Goal: Transaction & Acquisition: Obtain resource

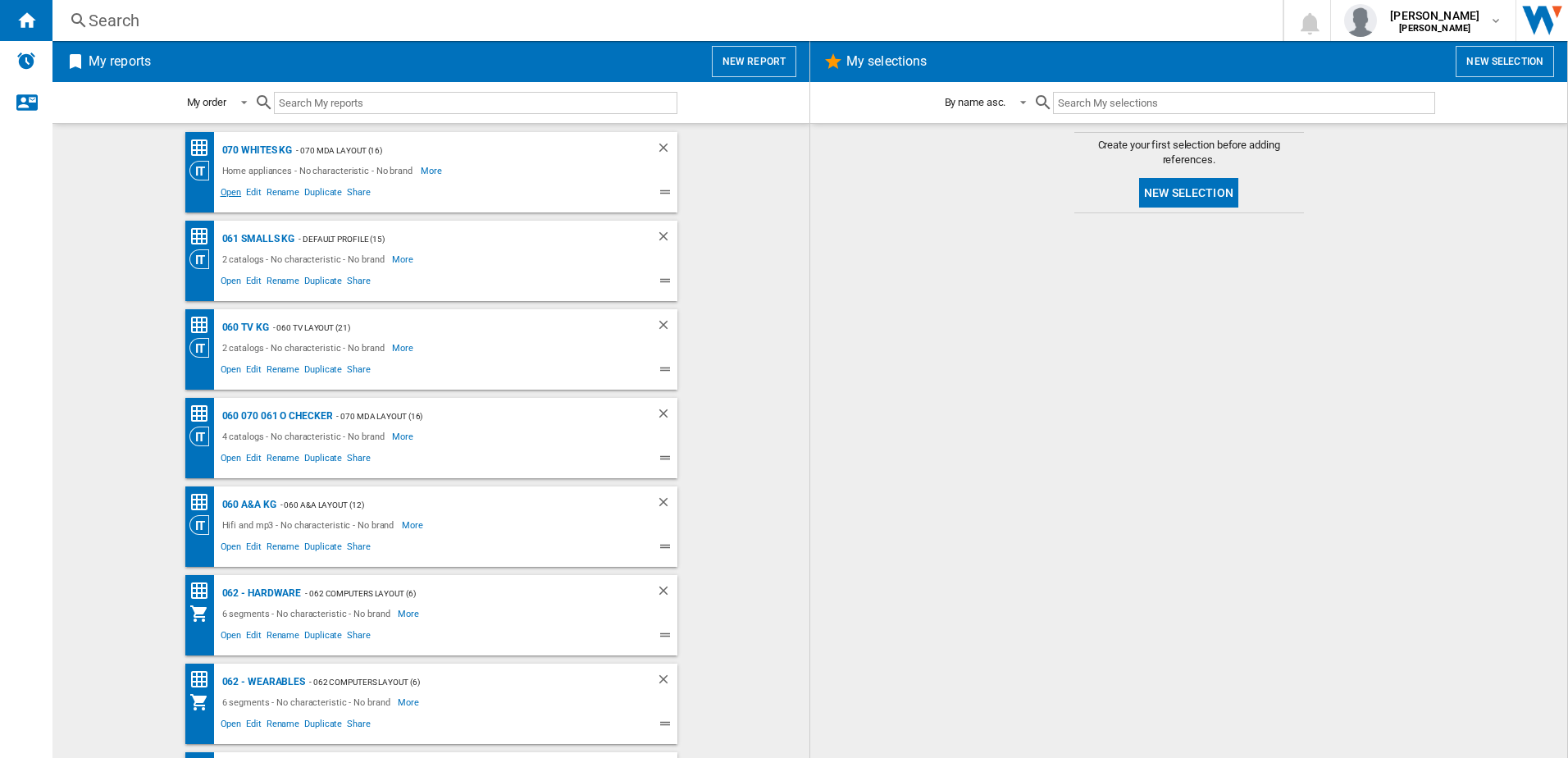
click at [232, 192] on span "Open" at bounding box center [231, 195] width 26 height 20
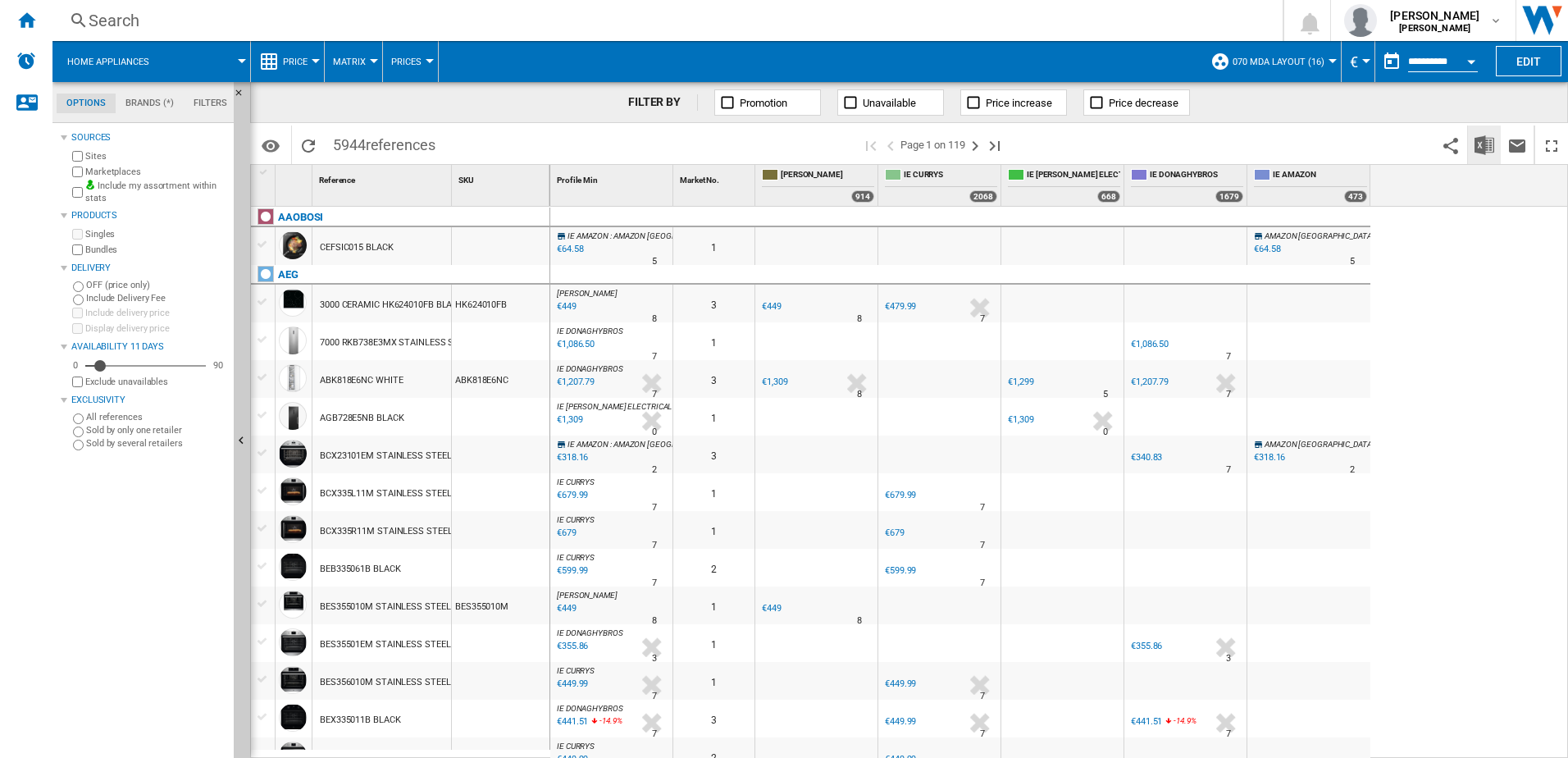
click at [1487, 144] on img "Download in Excel" at bounding box center [1485, 145] width 20 height 20
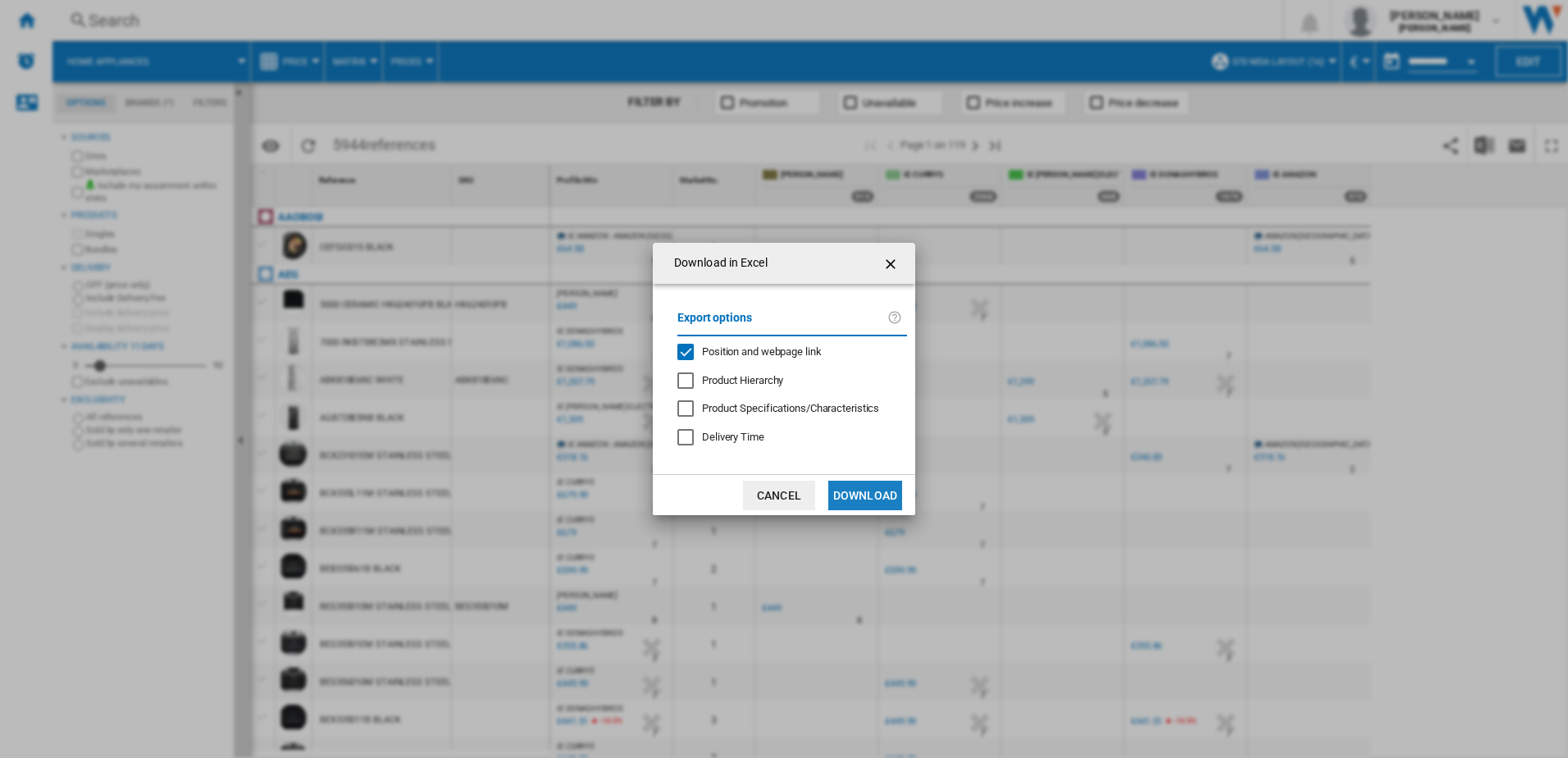
click at [861, 495] on button "Download" at bounding box center [865, 495] width 74 height 29
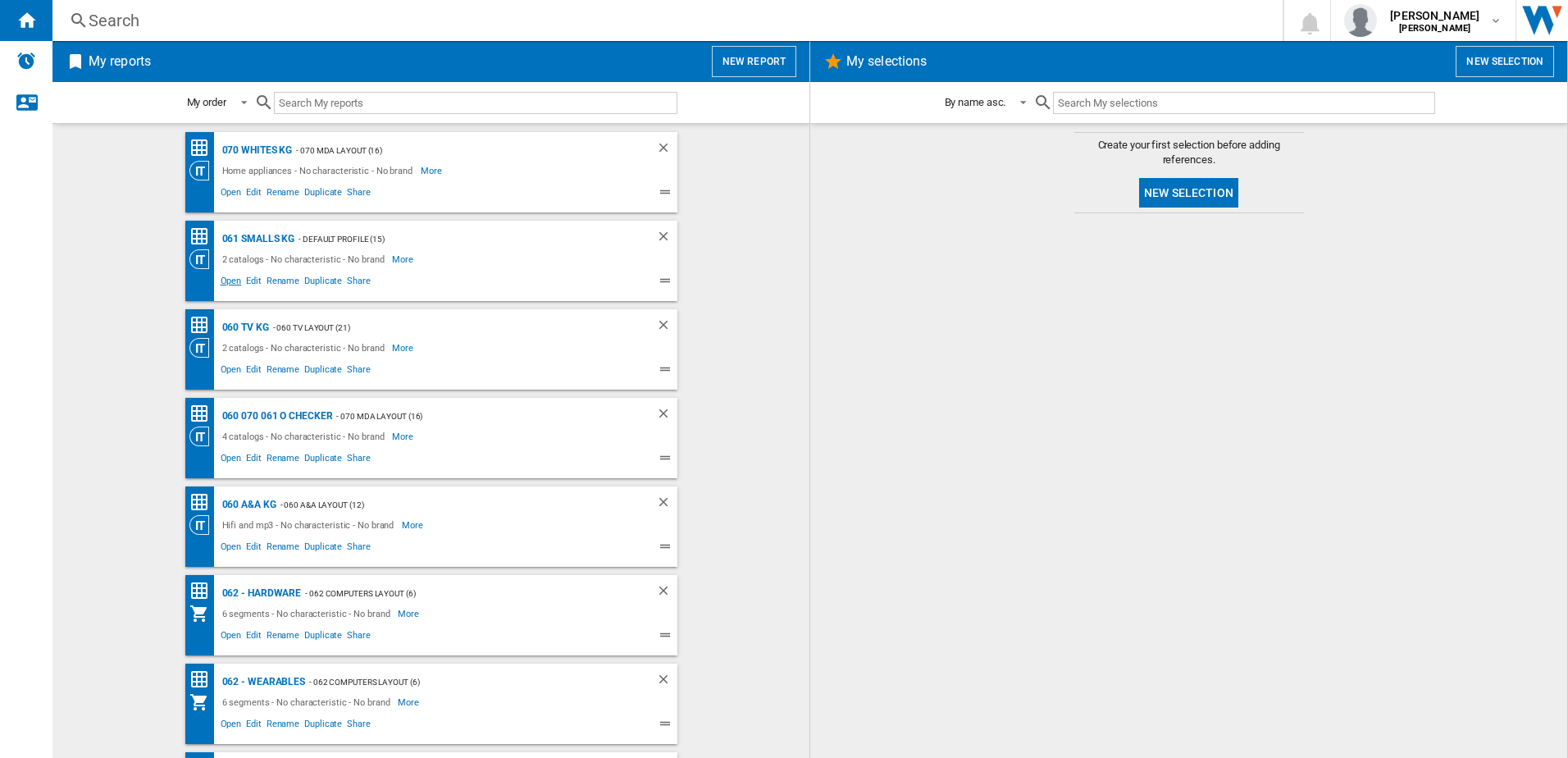
click at [223, 282] on span "Open" at bounding box center [231, 283] width 26 height 20
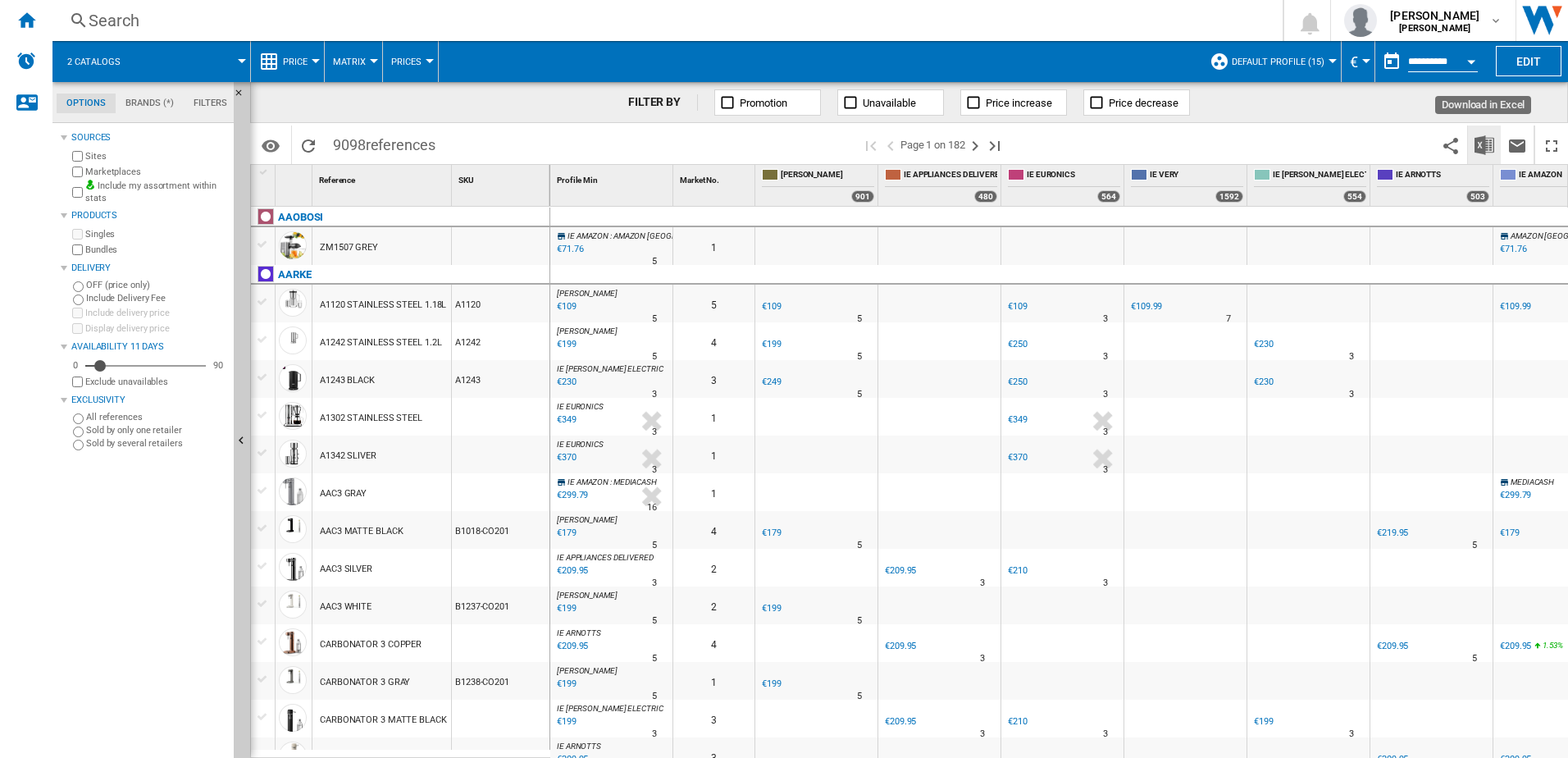
click at [1489, 151] on img "Download in Excel" at bounding box center [1485, 145] width 20 height 20
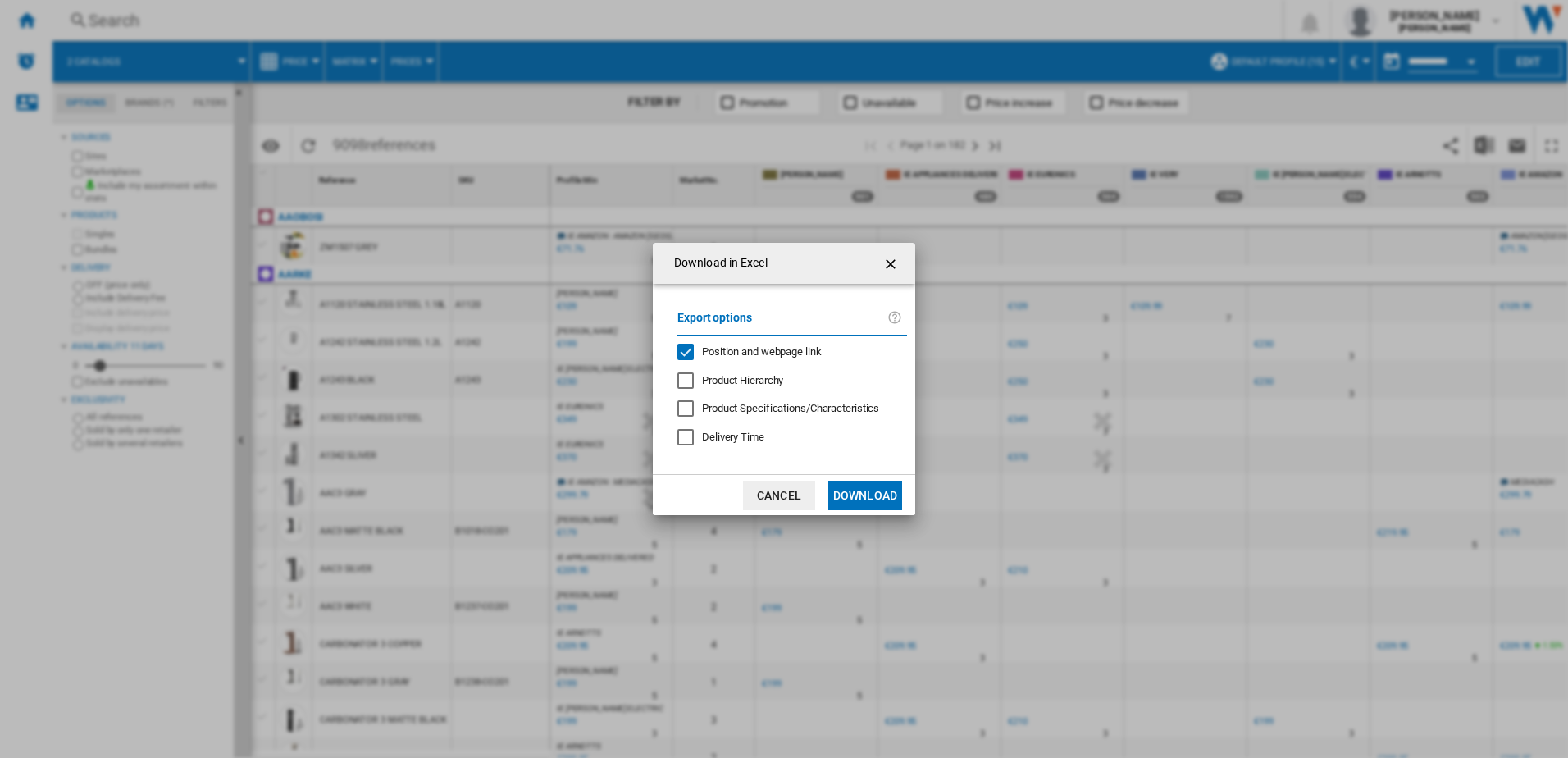
click at [872, 499] on button "Download" at bounding box center [865, 495] width 74 height 29
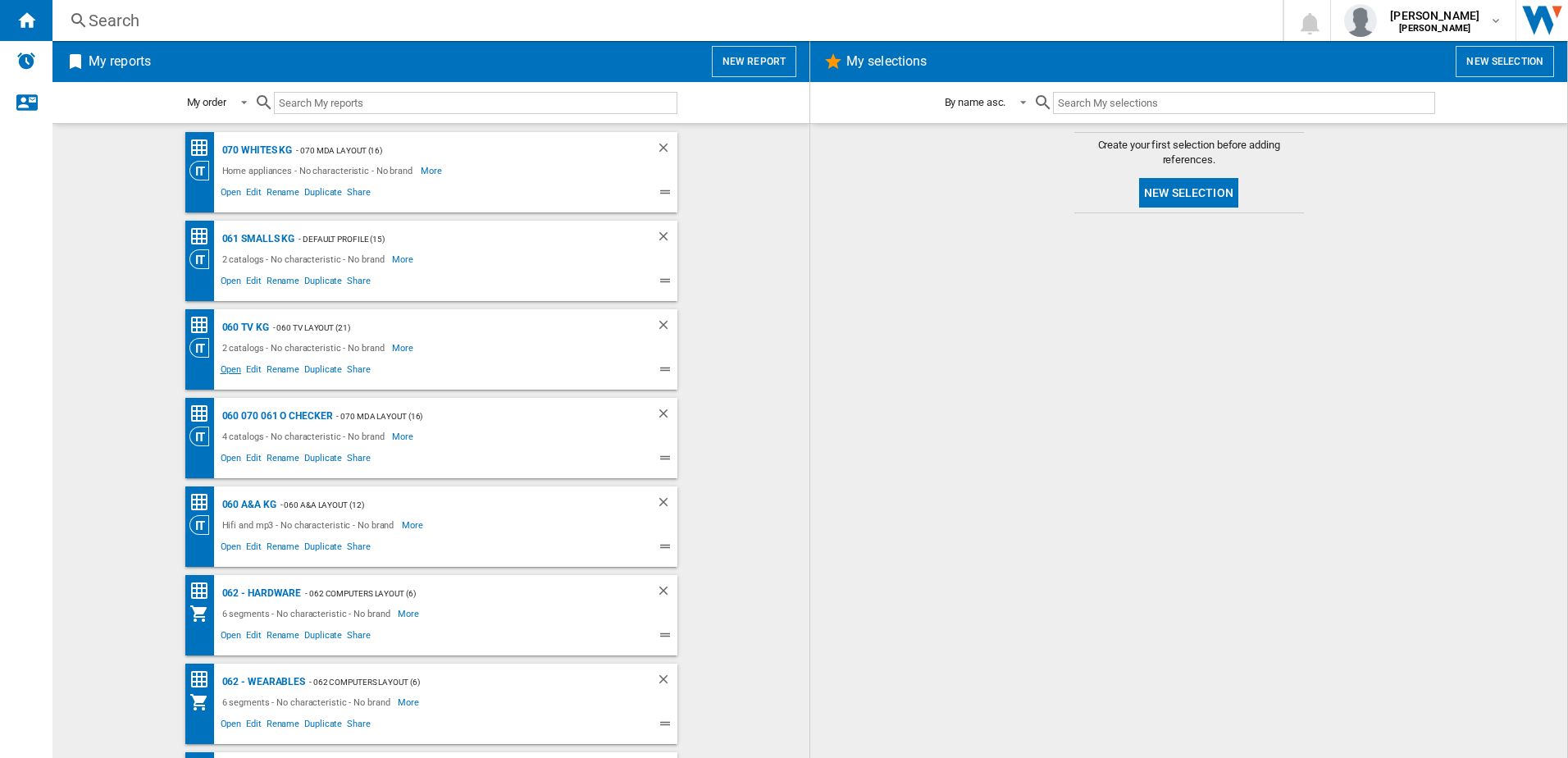
click at [221, 373] on span "Open" at bounding box center [231, 372] width 26 height 20
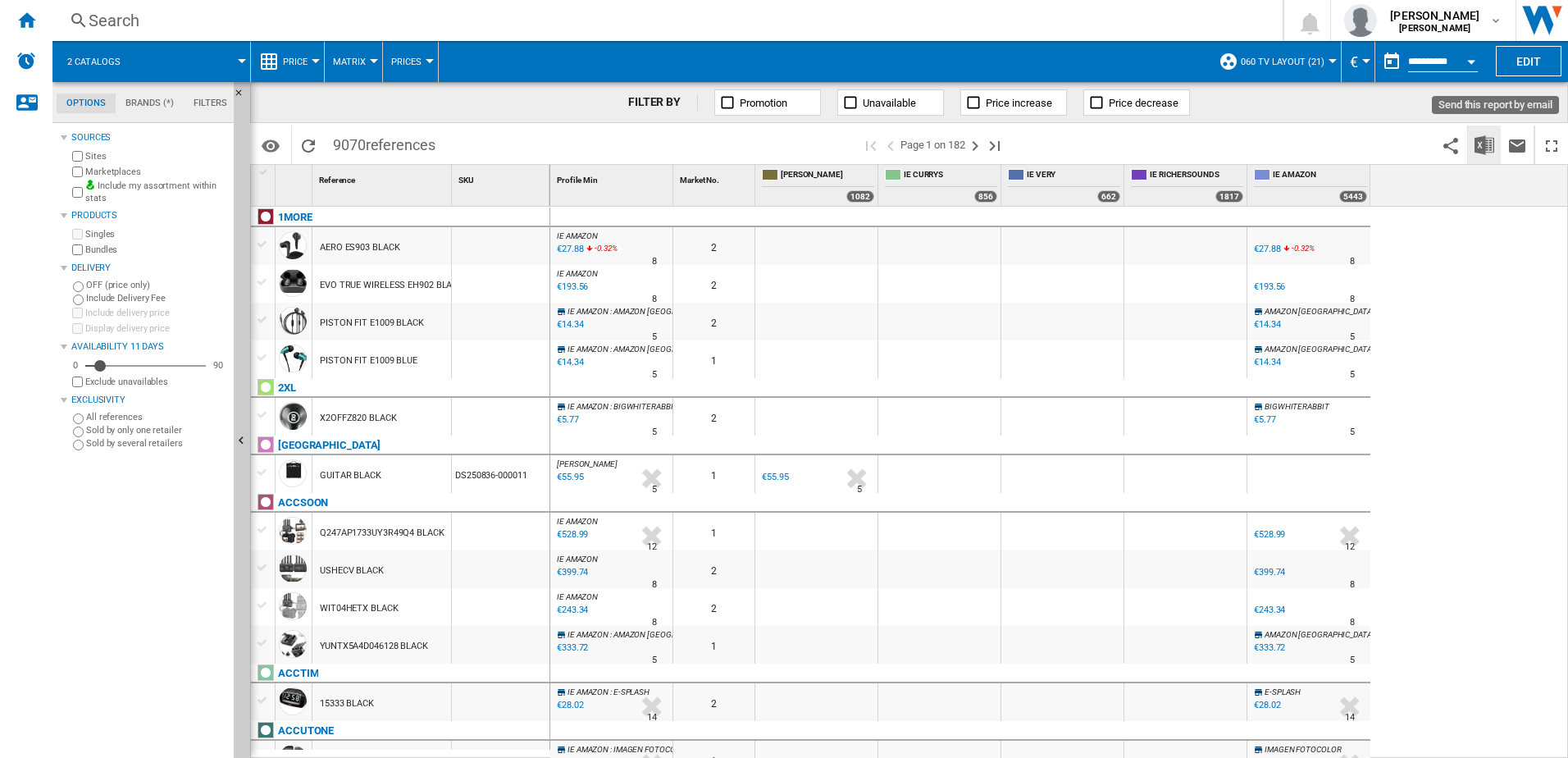
click at [1493, 154] on img "Download in Excel" at bounding box center [1485, 145] width 20 height 20
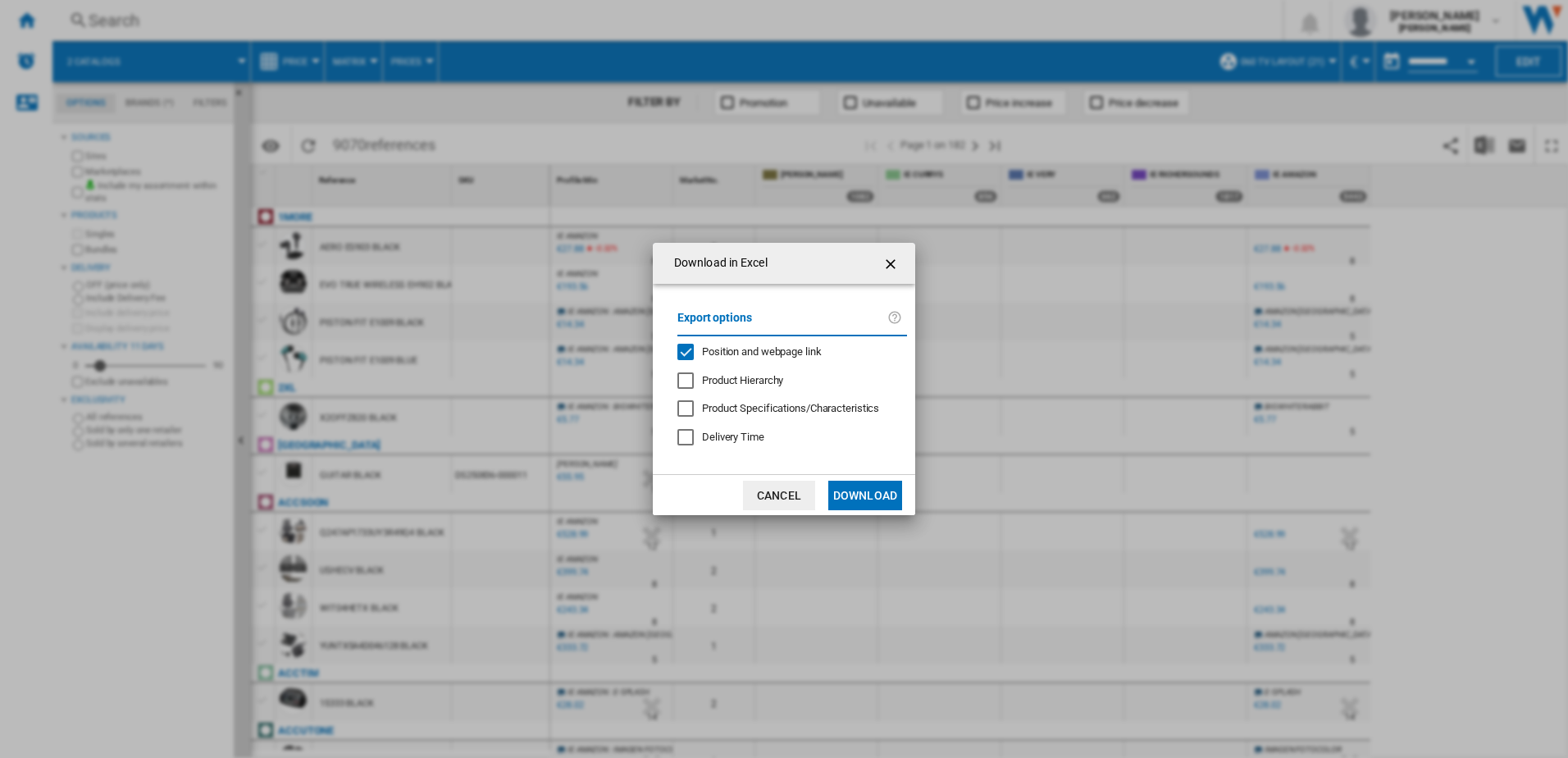
click at [889, 490] on button "Download" at bounding box center [865, 495] width 74 height 29
